Goal: Transaction & Acquisition: Purchase product/service

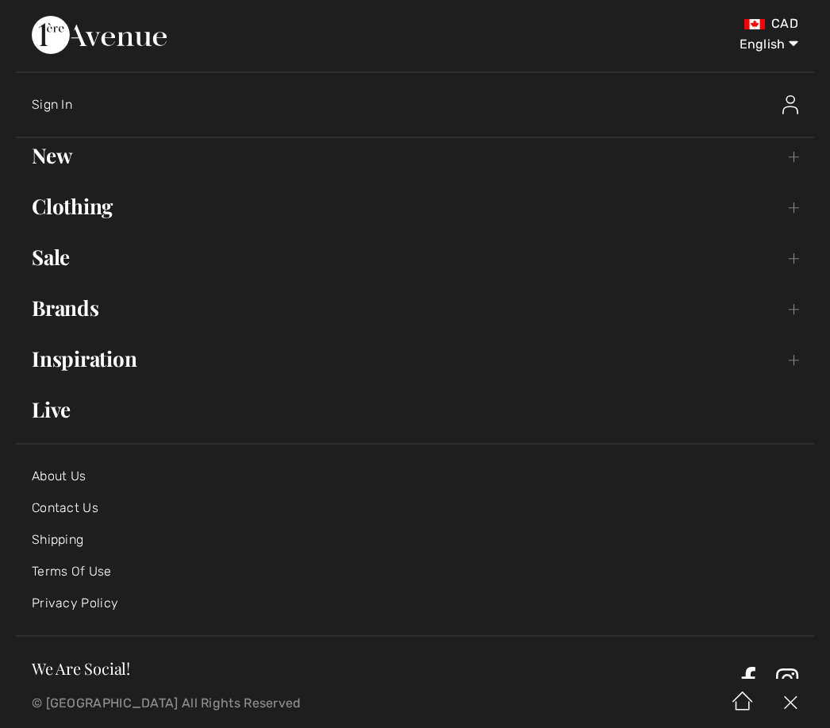
scroll to position [111, 0]
click at [61, 164] on link "New Toggle submenu" at bounding box center [415, 155] width 799 height 35
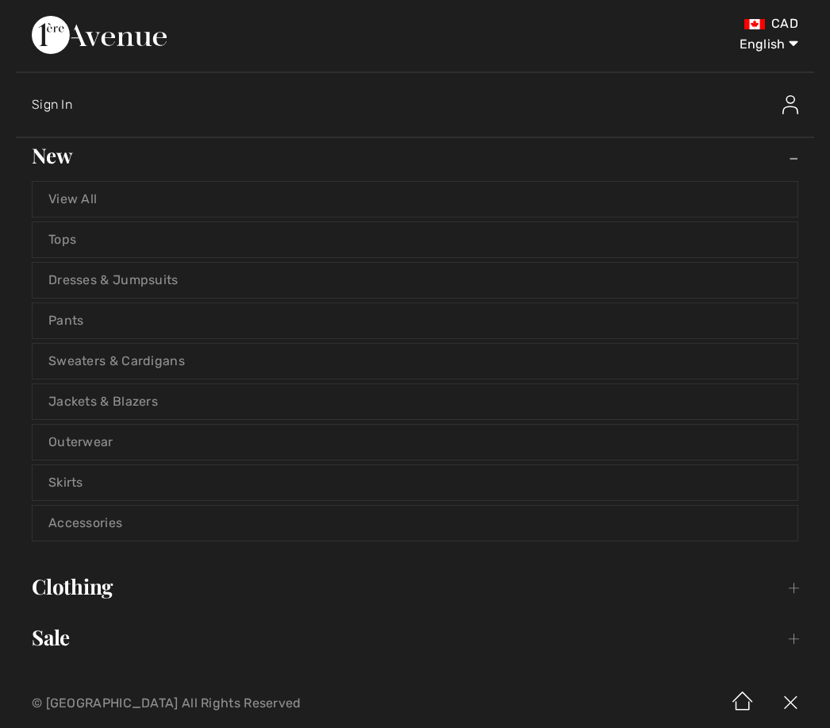
click at [153, 364] on link "Sweaters & Cardigans" at bounding box center [415, 361] width 765 height 35
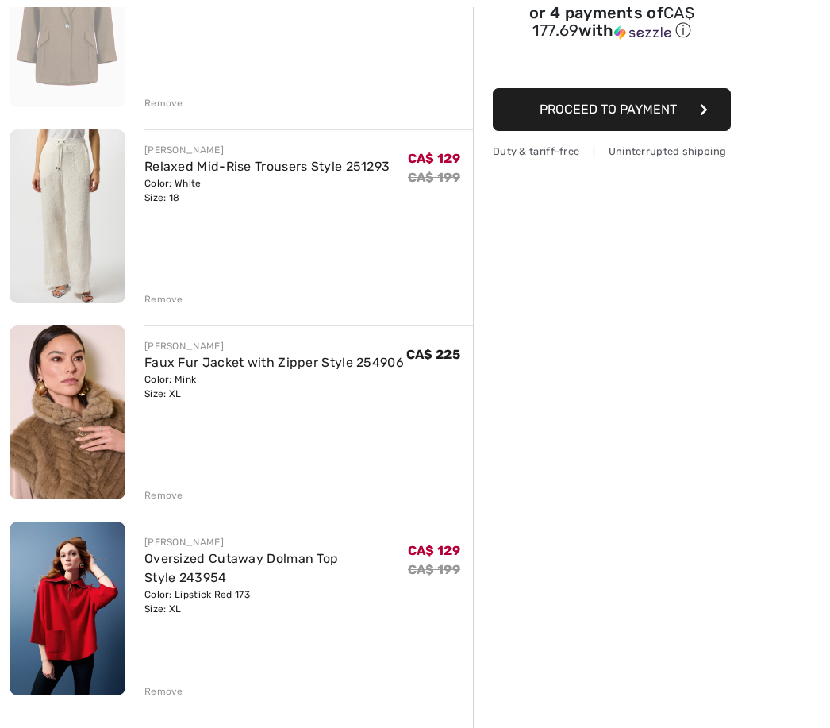
scroll to position [275, 0]
click at [75, 411] on img at bounding box center [68, 412] width 116 height 174
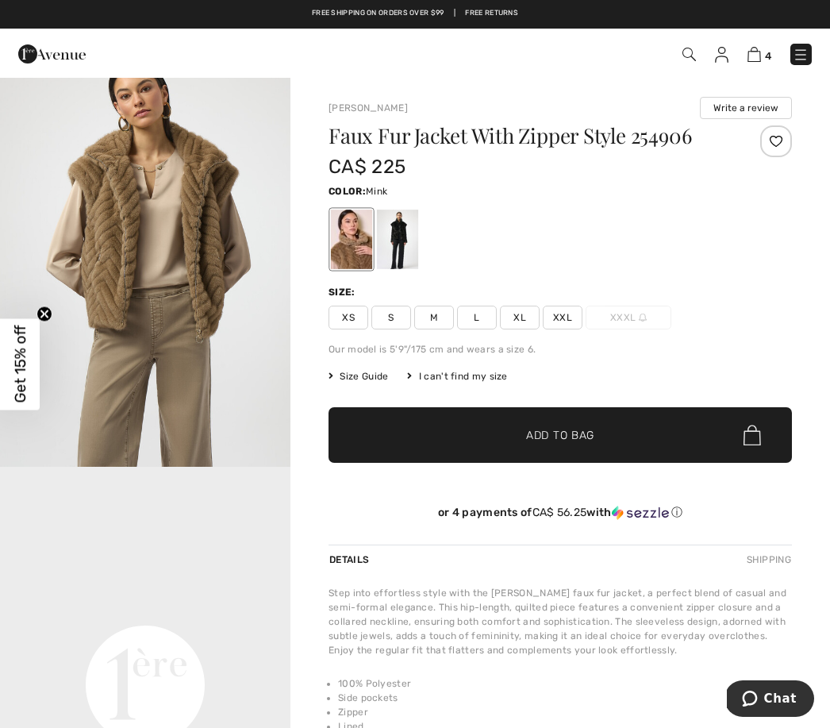
scroll to position [475, 0]
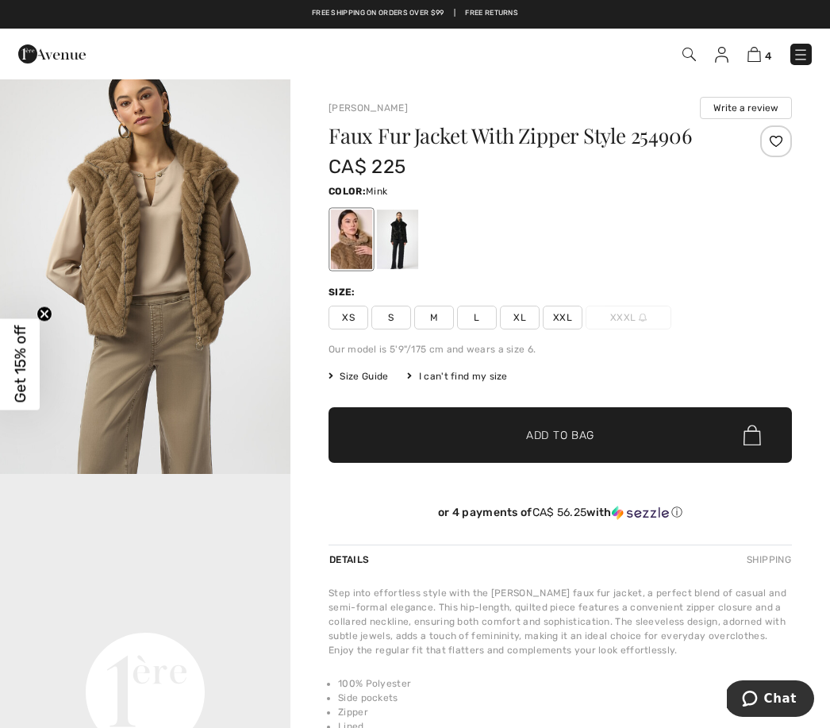
click at [232, 136] on img "2 / 6" at bounding box center [145, 256] width 291 height 436
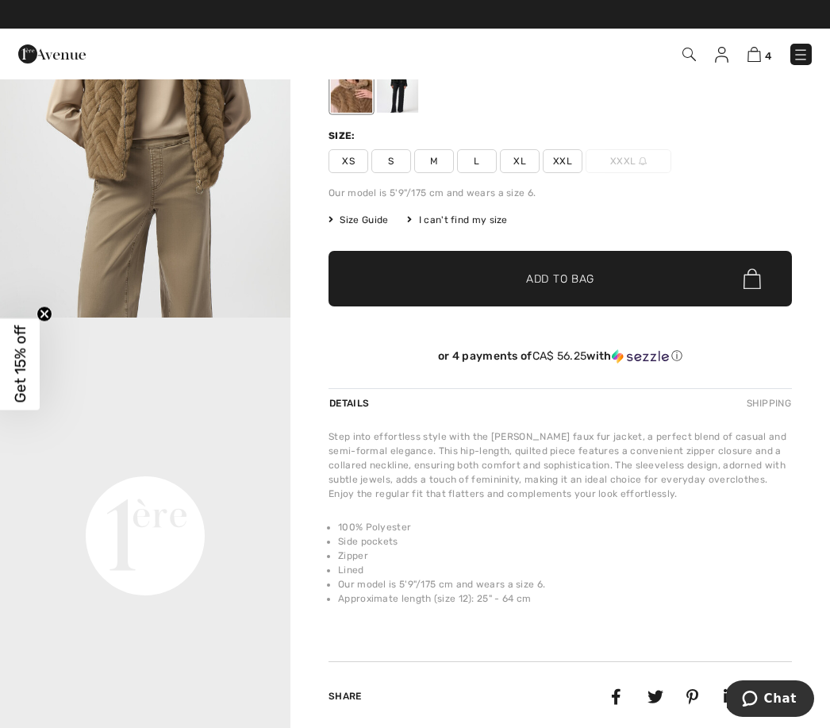
scroll to position [179, 0]
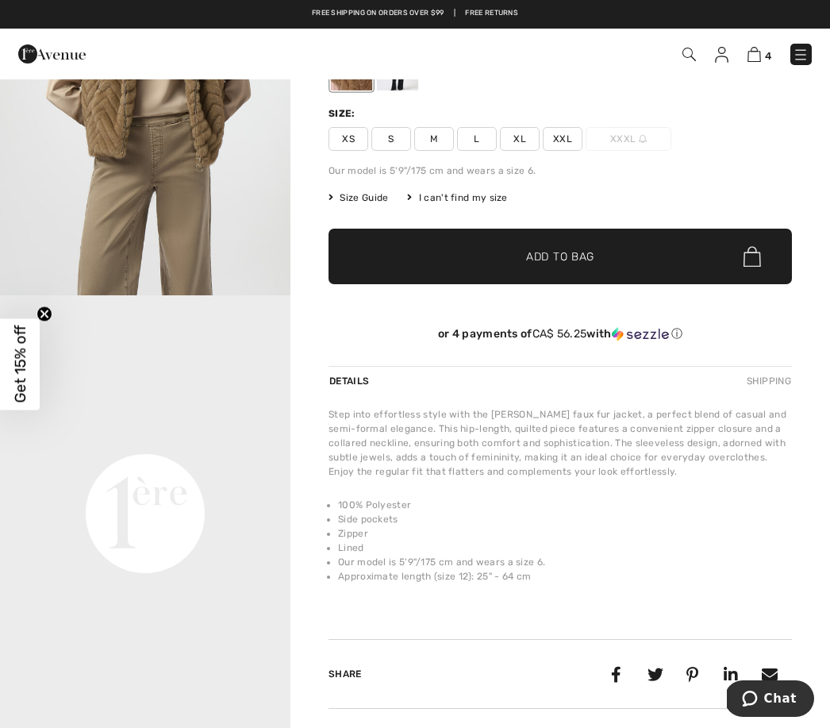
click at [142, 441] on video "Your browser does not support the video tag." at bounding box center [145, 367] width 291 height 145
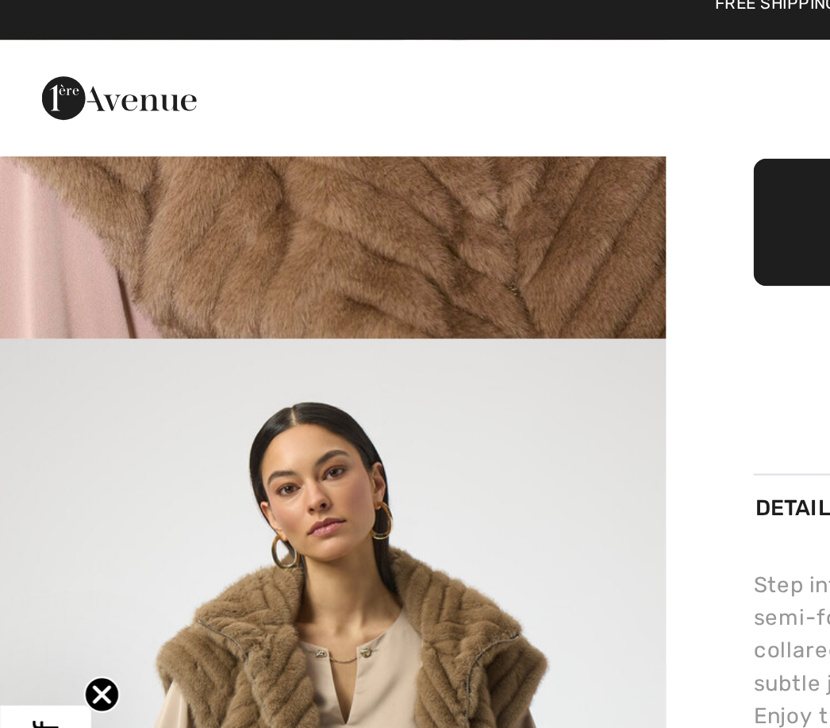
scroll to position [0, 0]
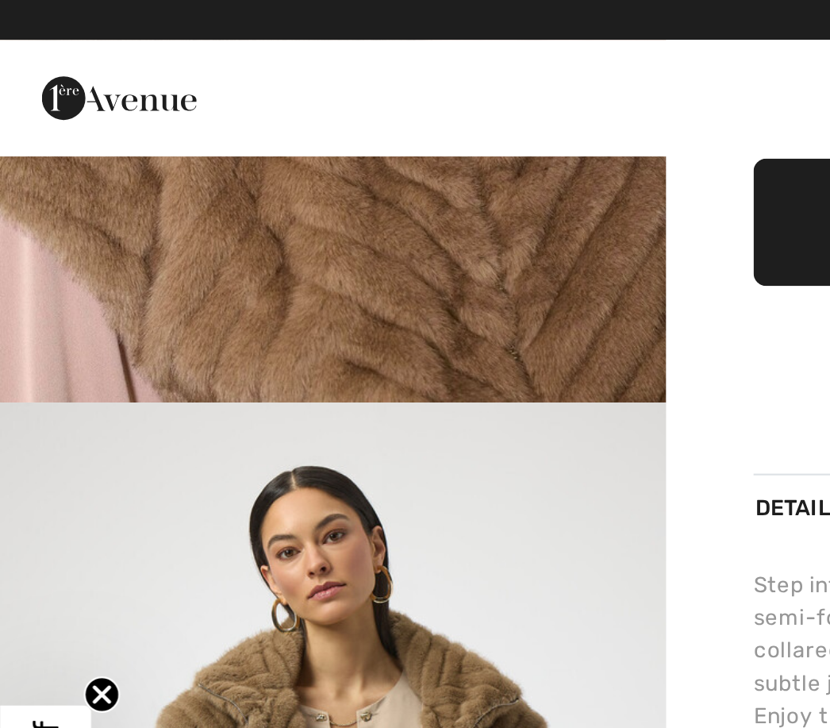
click at [314, 74] on div "Joseph Ribkoff Write a review Faux Fur Jacket With Zipper Style 254906 CA$ 225 …" at bounding box center [561, 190] width 540 height 878
